Goal: Download file/media

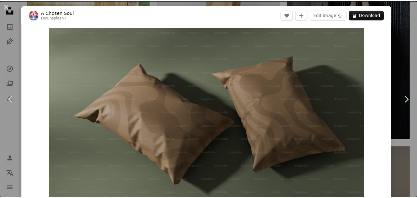
scroll to position [370, 0]
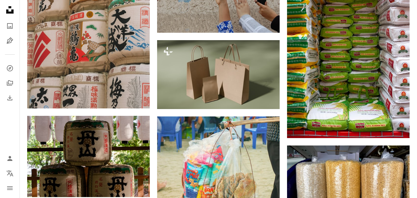
scroll to position [1264, 0]
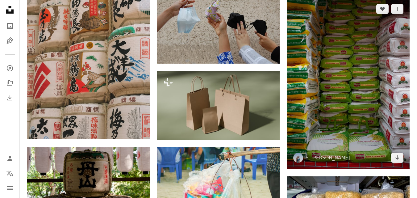
click at [321, 84] on img at bounding box center [348, 83] width 122 height 171
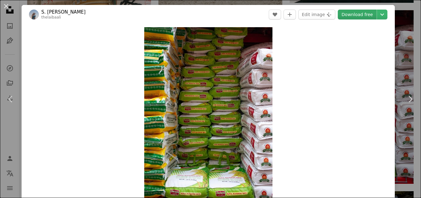
click at [363, 14] on link "Download free" at bounding box center [357, 15] width 39 height 10
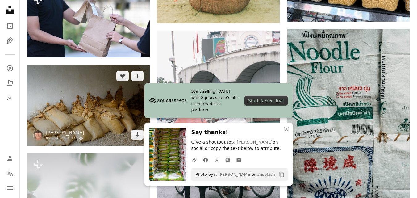
scroll to position [1511, 0]
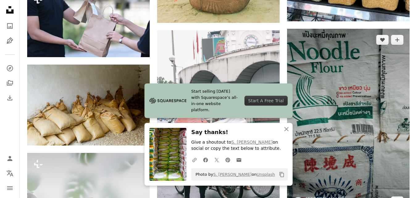
click at [327, 162] on img at bounding box center [348, 121] width 122 height 184
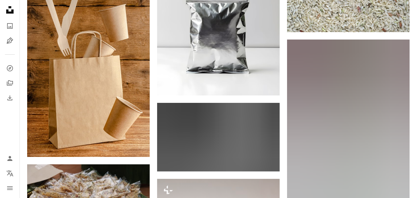
scroll to position [14246, 0]
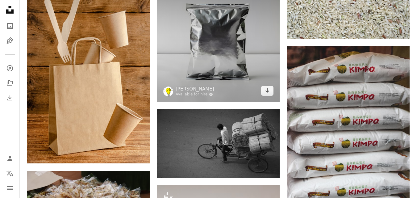
click at [217, 68] on img at bounding box center [218, 40] width 122 height 122
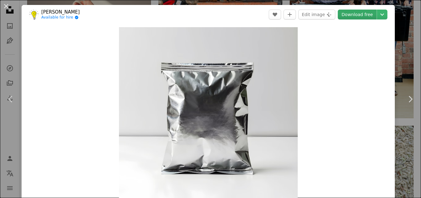
click at [362, 14] on link "Download free" at bounding box center [357, 15] width 39 height 10
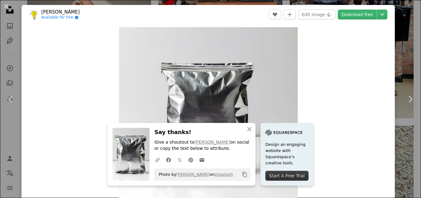
click at [220, 16] on header "[PERSON_NAME] Available for hire A checkmark inside of a circle A heart A plus …" at bounding box center [208, 14] width 373 height 19
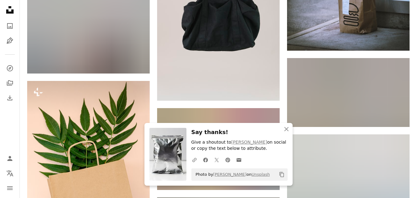
scroll to position [14523, 0]
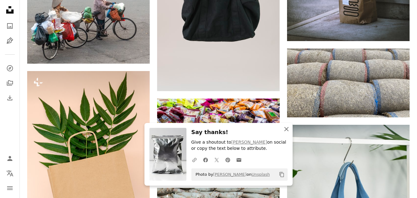
click at [286, 128] on icon "An X shape" at bounding box center [285, 128] width 7 height 7
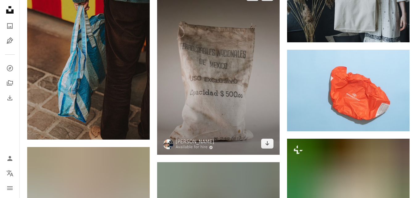
scroll to position [15572, 0]
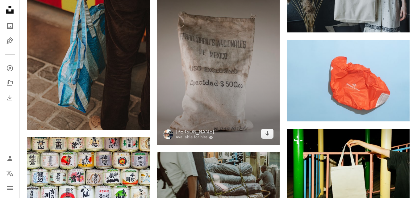
click at [227, 98] on img at bounding box center [218, 60] width 122 height 170
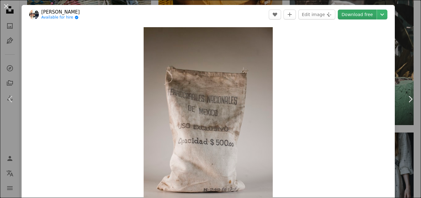
click at [364, 15] on link "Download free" at bounding box center [357, 15] width 39 height 10
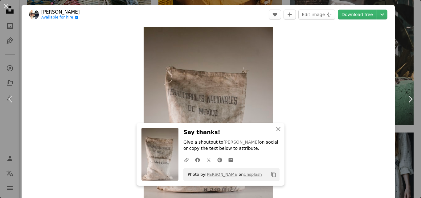
click at [237, 20] on header "[PERSON_NAME] Available for hire A checkmark inside of a circle A heart A plus …" at bounding box center [208, 14] width 373 height 19
click at [276, 128] on icon "button" at bounding box center [278, 129] width 4 height 4
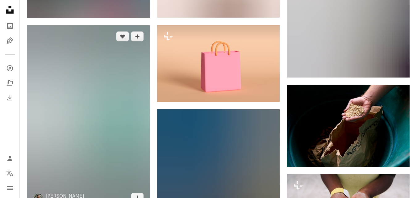
scroll to position [22664, 0]
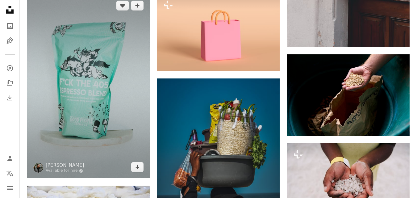
click at [100, 108] on img at bounding box center [88, 86] width 122 height 184
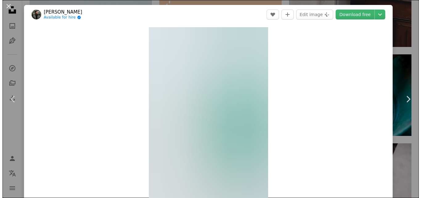
scroll to position [22756, 0]
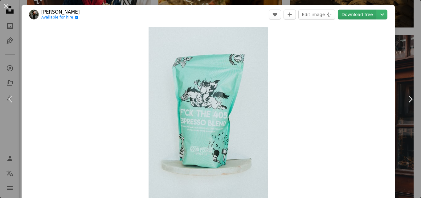
click at [353, 14] on link "Download free" at bounding box center [357, 15] width 39 height 10
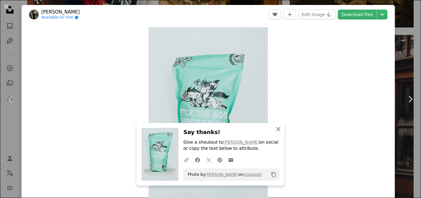
click at [277, 130] on icon "button" at bounding box center [278, 129] width 4 height 4
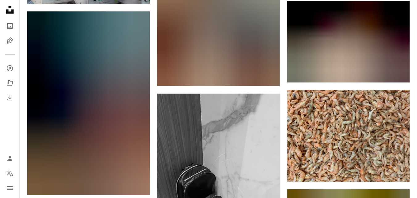
scroll to position [43323, 0]
